Goal: Transaction & Acquisition: Download file/media

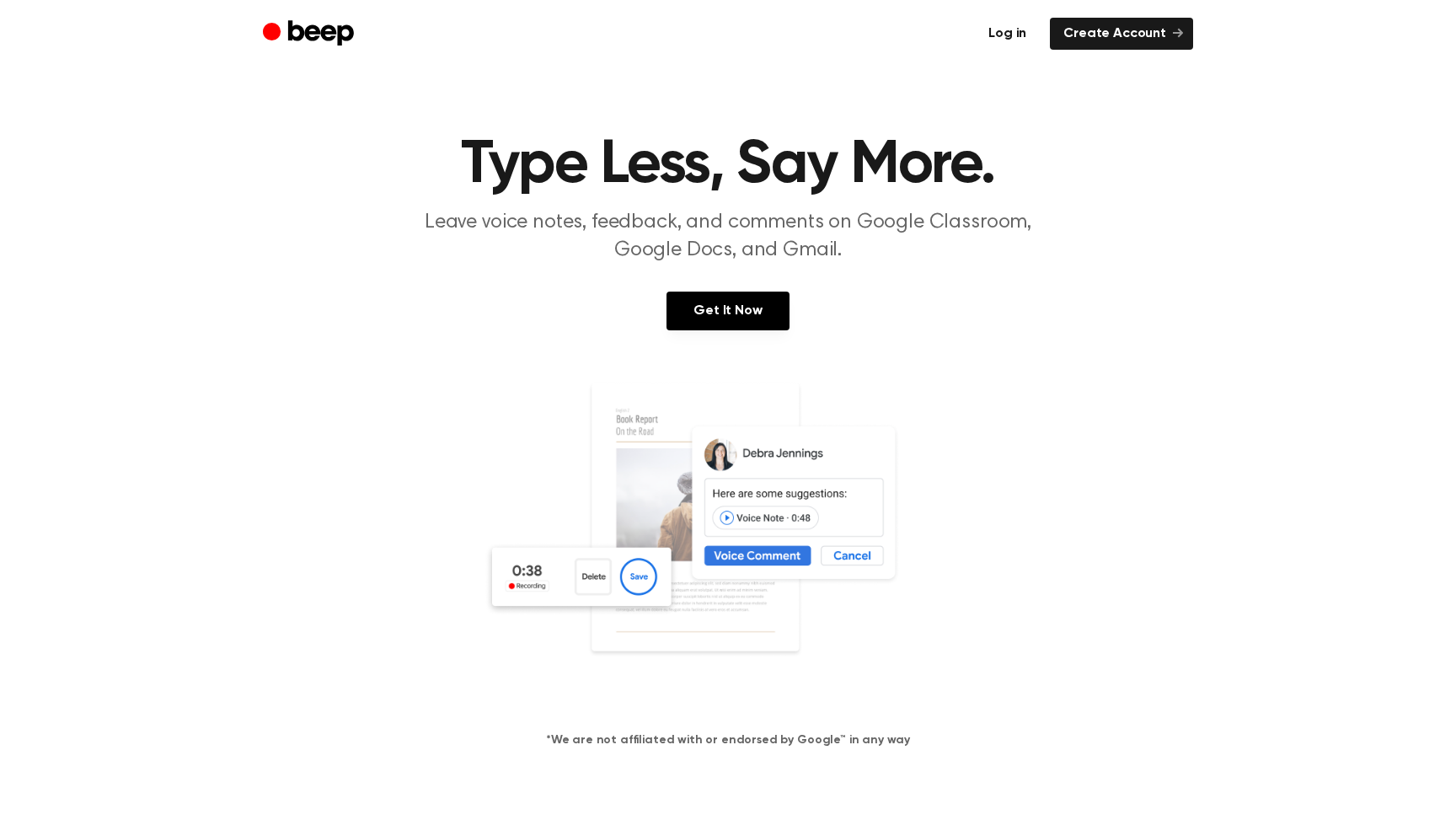
click at [1032, 27] on link "Log in" at bounding box center [1008, 33] width 65 height 32
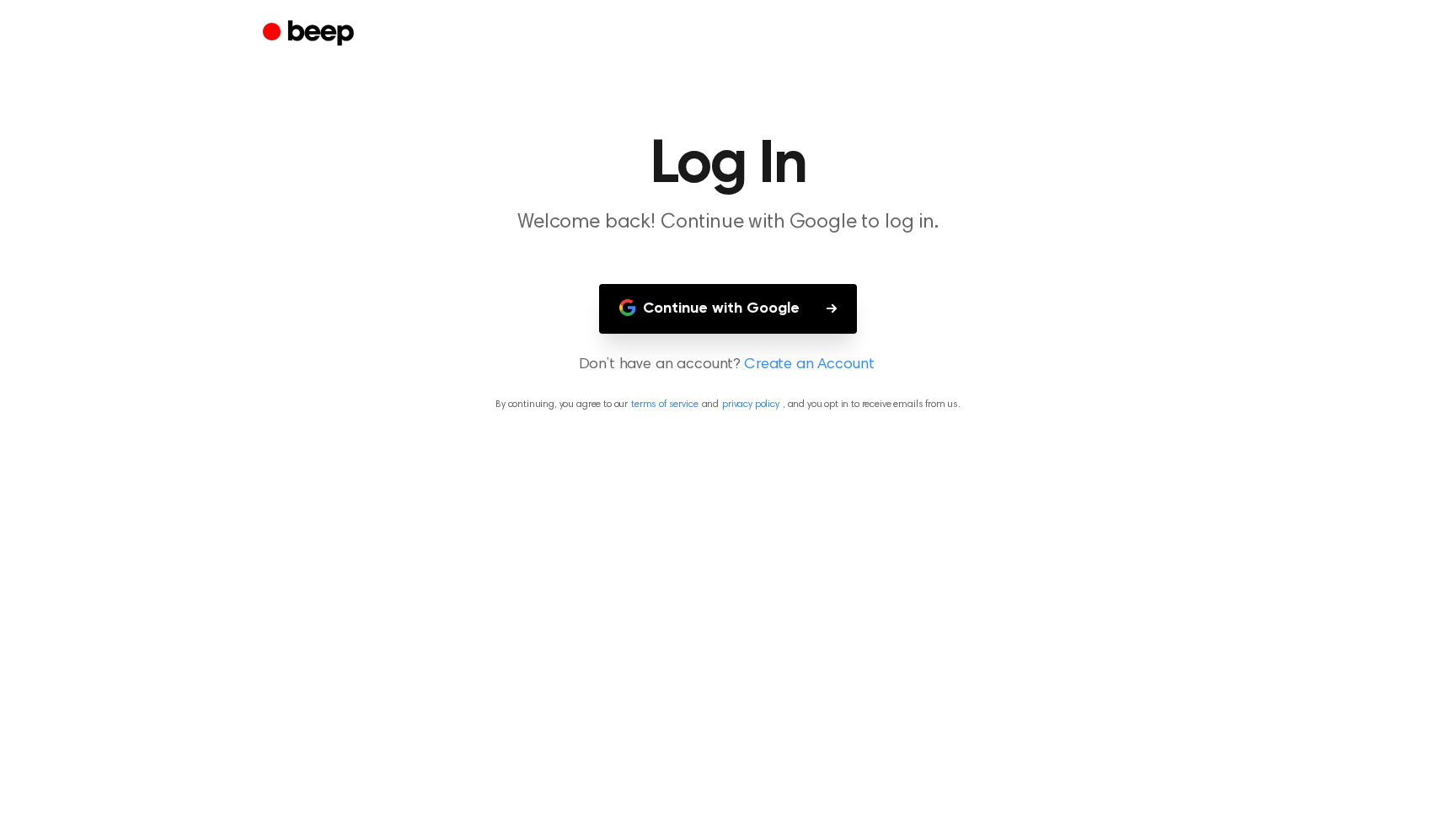
click at [810, 314] on button "Continue with Google" at bounding box center [728, 309] width 258 height 50
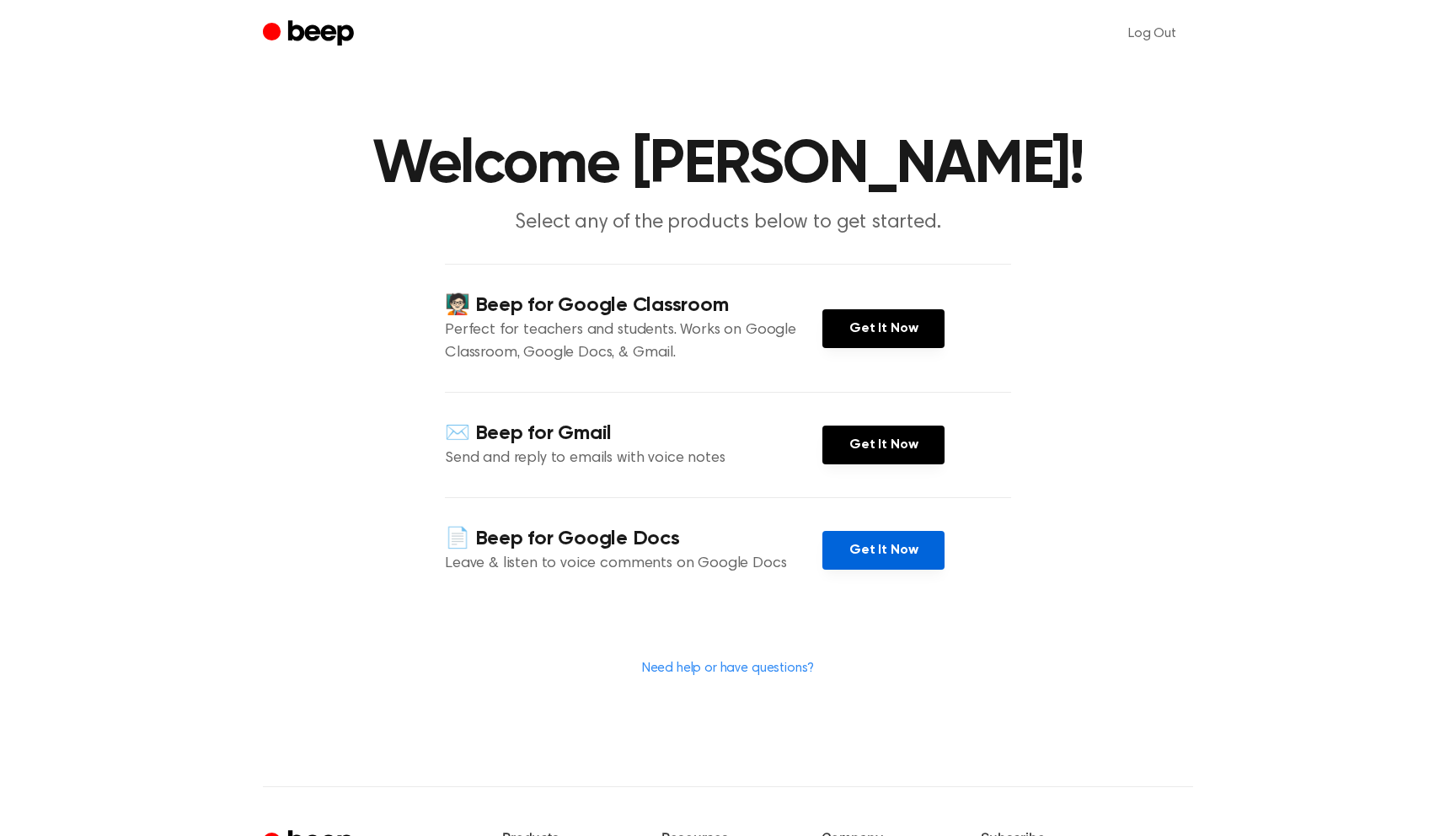
click at [901, 552] on link "Get It Now" at bounding box center [883, 550] width 122 height 38
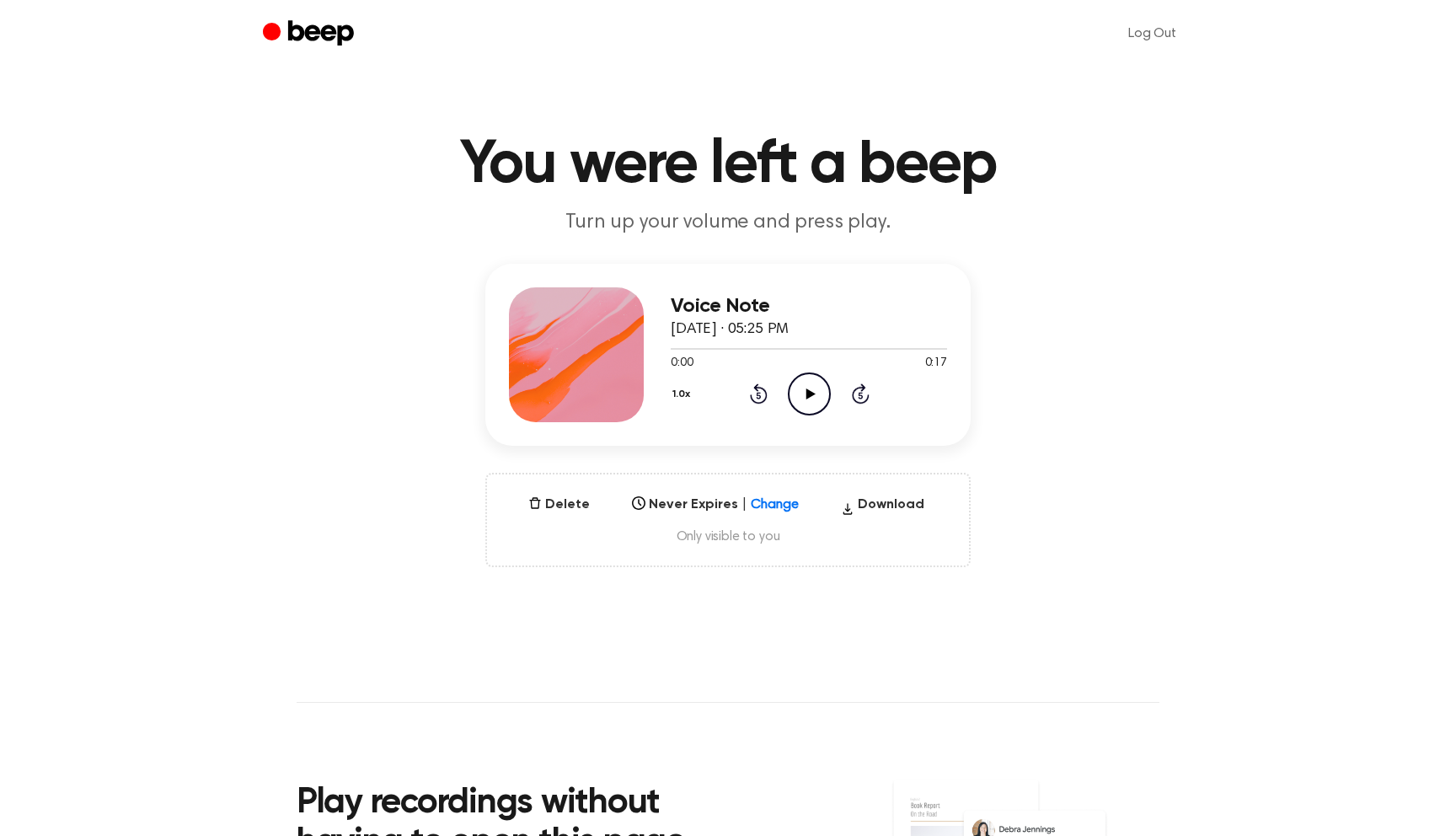
click at [827, 407] on icon "Play Audio" at bounding box center [810, 394] width 43 height 43
click at [809, 381] on icon "Play Audio" at bounding box center [810, 394] width 43 height 43
